Goal: Information Seeking & Learning: Check status

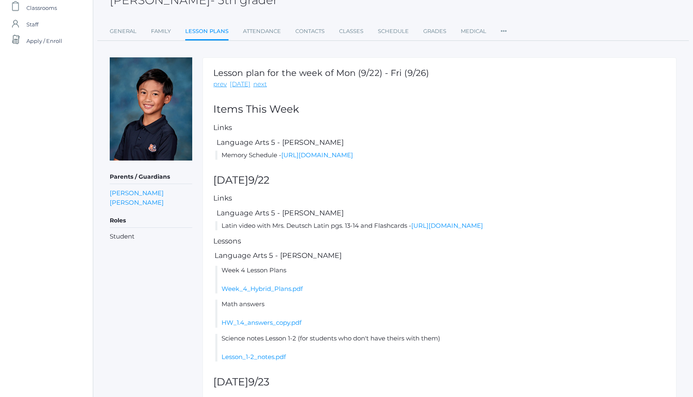
scroll to position [49, 0]
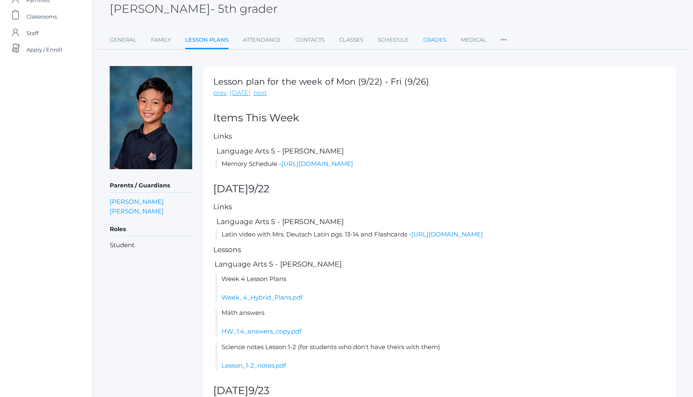
click at [432, 41] on link "Grades" at bounding box center [434, 40] width 23 height 16
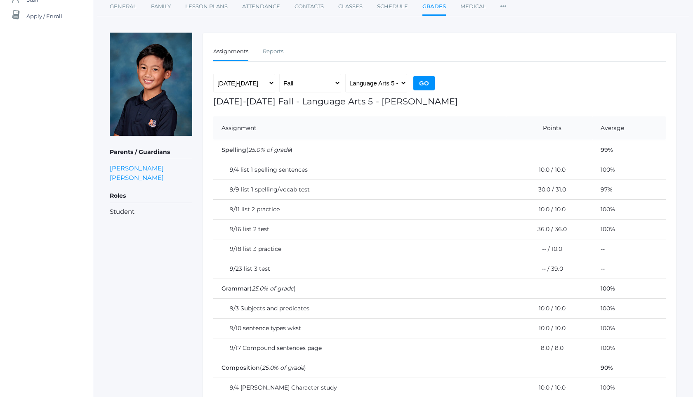
scroll to position [75, 0]
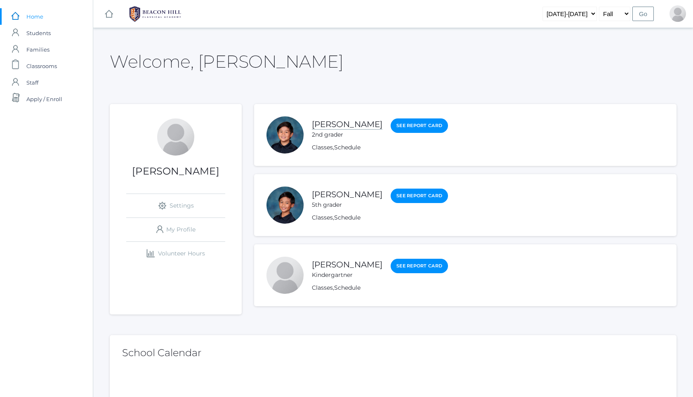
click at [350, 125] on link "[PERSON_NAME]" at bounding box center [347, 124] width 71 height 10
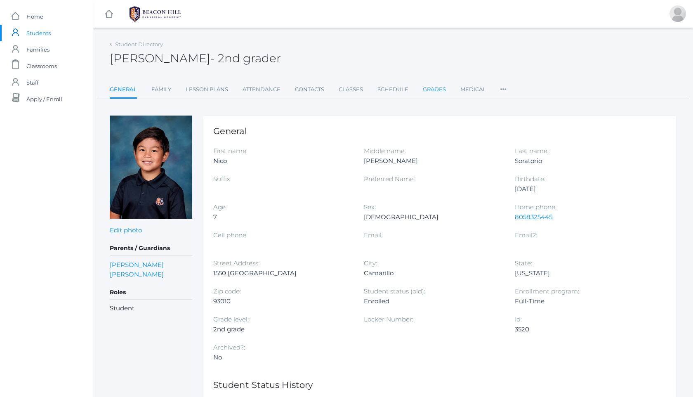
click at [436, 92] on link "Grades" at bounding box center [434, 89] width 23 height 16
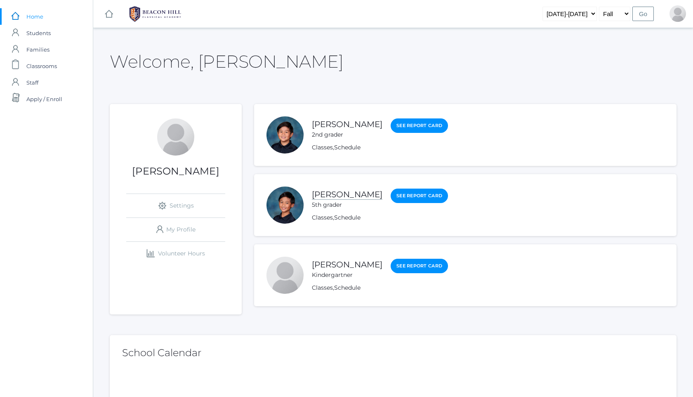
click at [363, 193] on link "[PERSON_NAME]" at bounding box center [347, 194] width 71 height 10
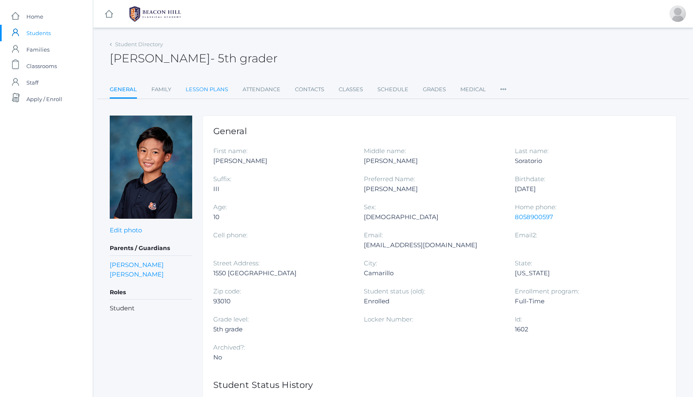
click at [221, 92] on link "Lesson Plans" at bounding box center [207, 89] width 42 height 16
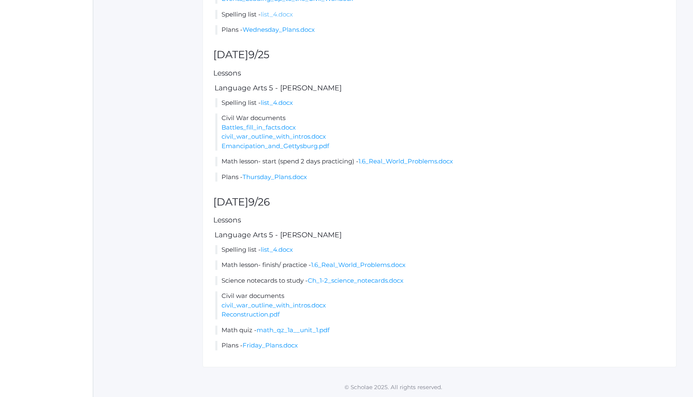
scroll to position [636, 0]
click at [280, 179] on link "Thursday_Plans.docx" at bounding box center [274, 177] width 64 height 8
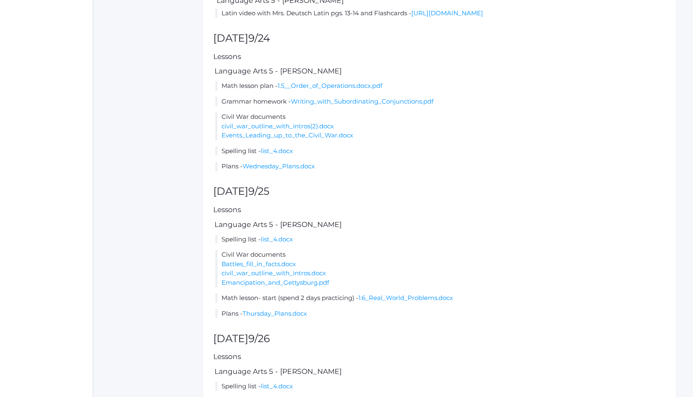
scroll to position [471, 0]
click at [295, 171] on link "Wednesday_Plans.docx" at bounding box center [278, 167] width 72 height 8
click at [355, 90] on link "1.5__Order_of_Operations.docx.pdf" at bounding box center [330, 86] width 105 height 8
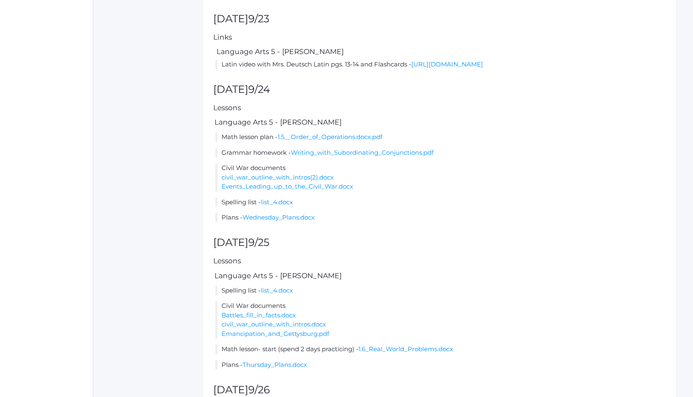
scroll to position [389, 0]
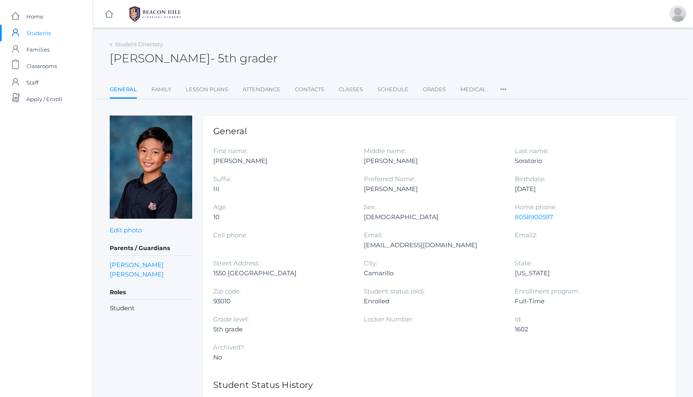
click at [160, 13] on img at bounding box center [155, 14] width 62 height 21
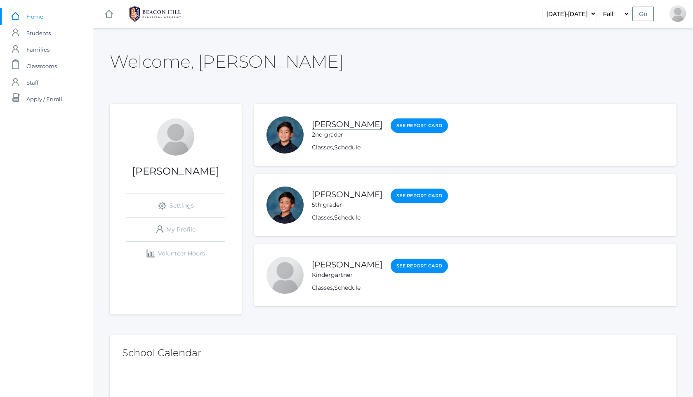
click at [349, 122] on link "[PERSON_NAME]" at bounding box center [347, 124] width 71 height 10
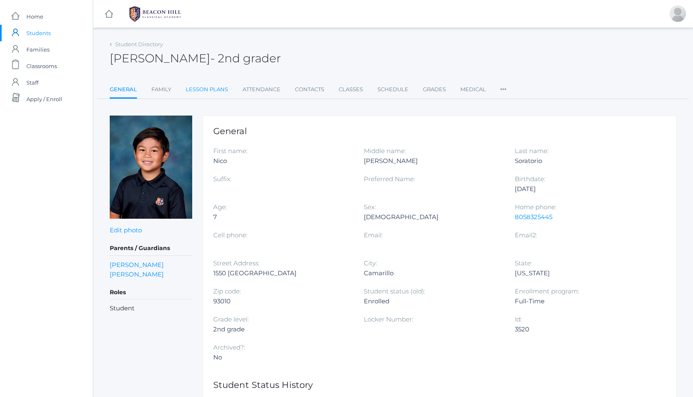
click at [217, 91] on link "Lesson Plans" at bounding box center [207, 89] width 42 height 16
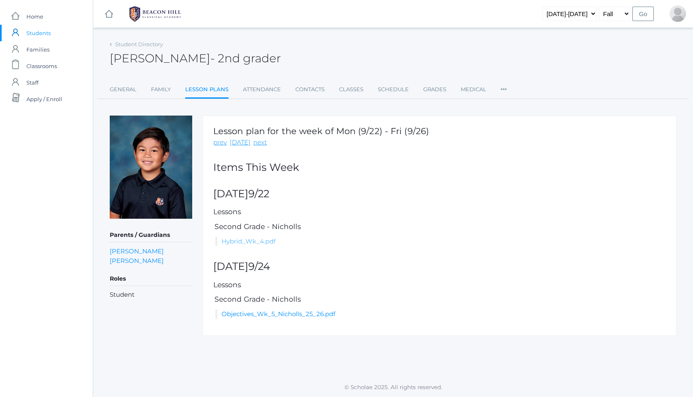
click at [254, 243] on link "Hybrid_Wk_4.pdf" at bounding box center [248, 241] width 54 height 8
click at [306, 316] on link "Objectives_Wk_5_Nicholls_25_26.pdf" at bounding box center [278, 314] width 114 height 8
click at [269, 243] on link "Hybrid_Wk_4.pdf" at bounding box center [248, 241] width 54 height 8
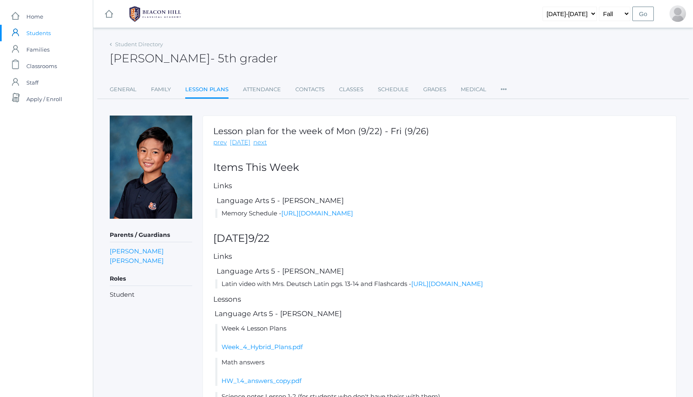
click at [156, 2] on link at bounding box center [155, 14] width 62 height 28
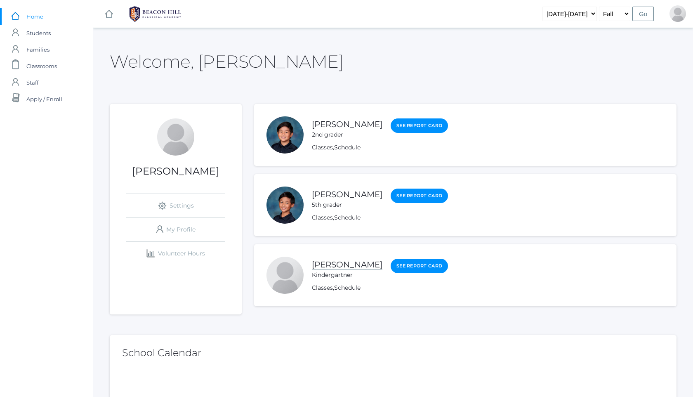
click at [358, 266] on link "[PERSON_NAME]" at bounding box center [347, 264] width 71 height 10
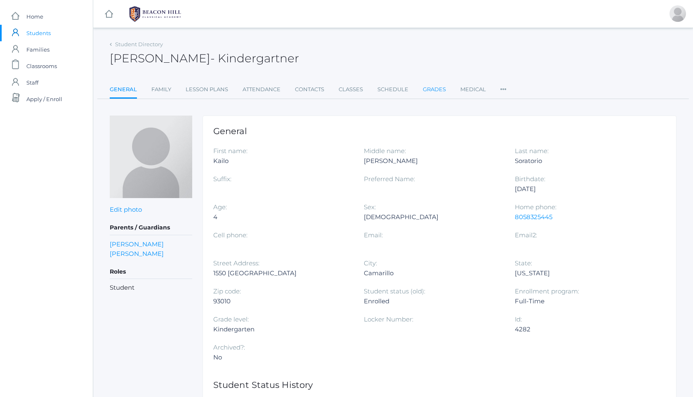
click at [440, 87] on link "Grades" at bounding box center [434, 89] width 23 height 16
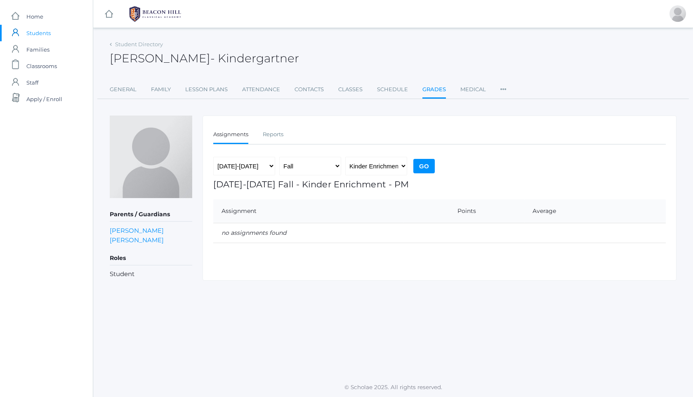
click at [180, 87] on ul "General Family Lesson Plans Attendance Contacts Classes Schedule Grades Medical…" at bounding box center [393, 90] width 567 height 18
click at [198, 89] on link "Lesson Plans" at bounding box center [206, 89] width 42 height 16
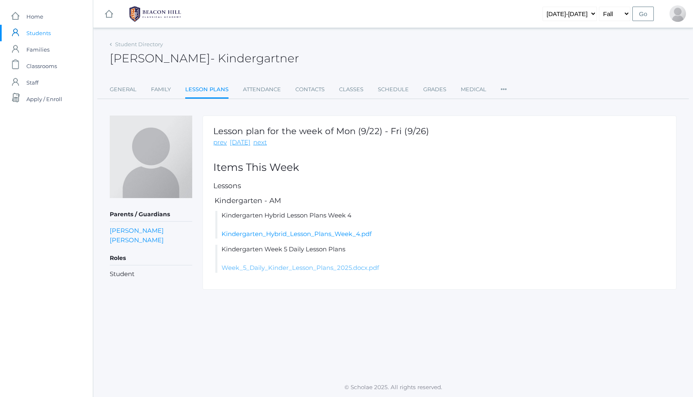
click at [342, 270] on link "Week_5_Daily_Kinder_Lesson_Plans_2025.docx.pdf" at bounding box center [300, 268] width 158 height 8
